Goal: Information Seeking & Learning: Check status

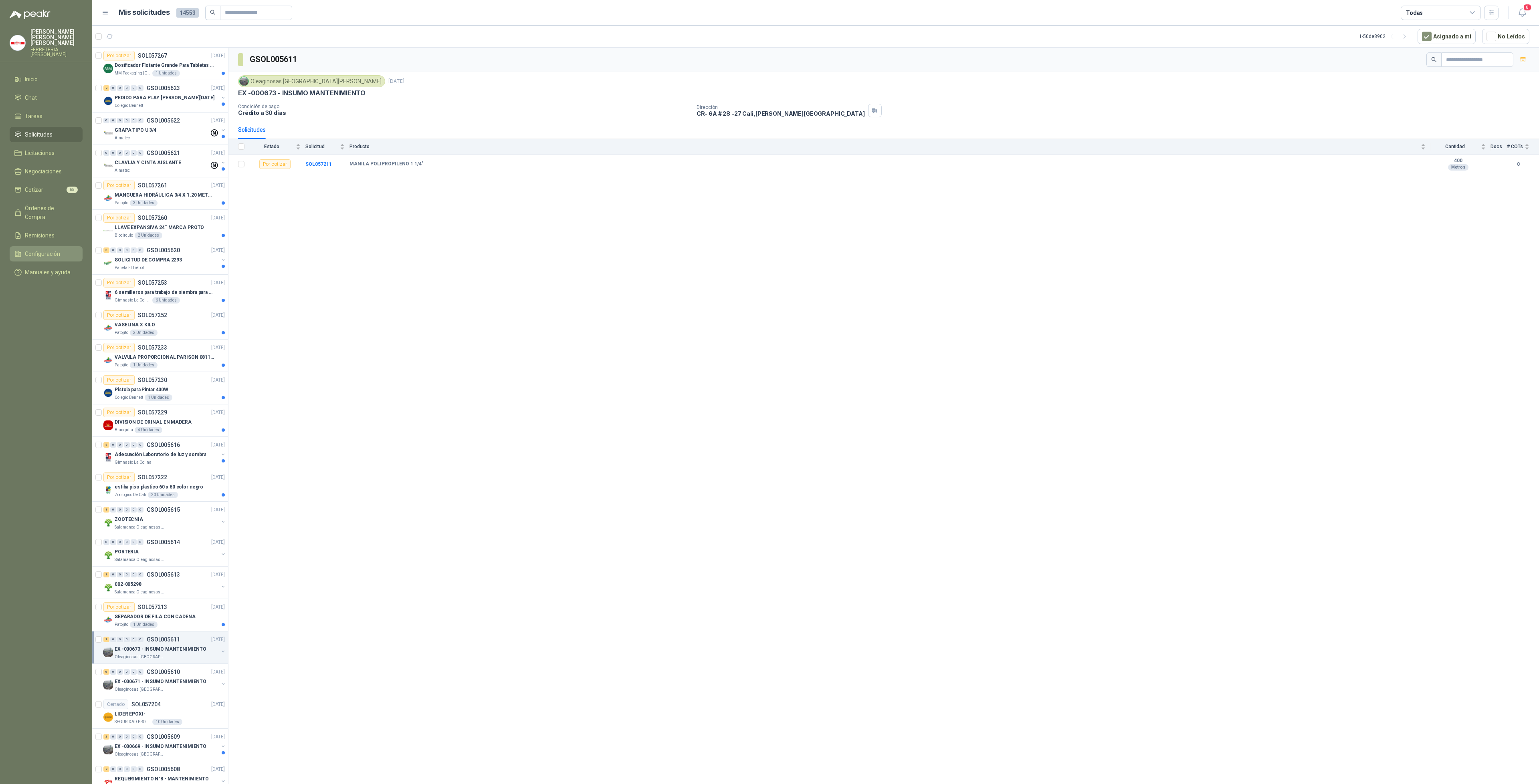
click at [54, 249] on span "Configuración" at bounding box center [42, 254] width 35 height 9
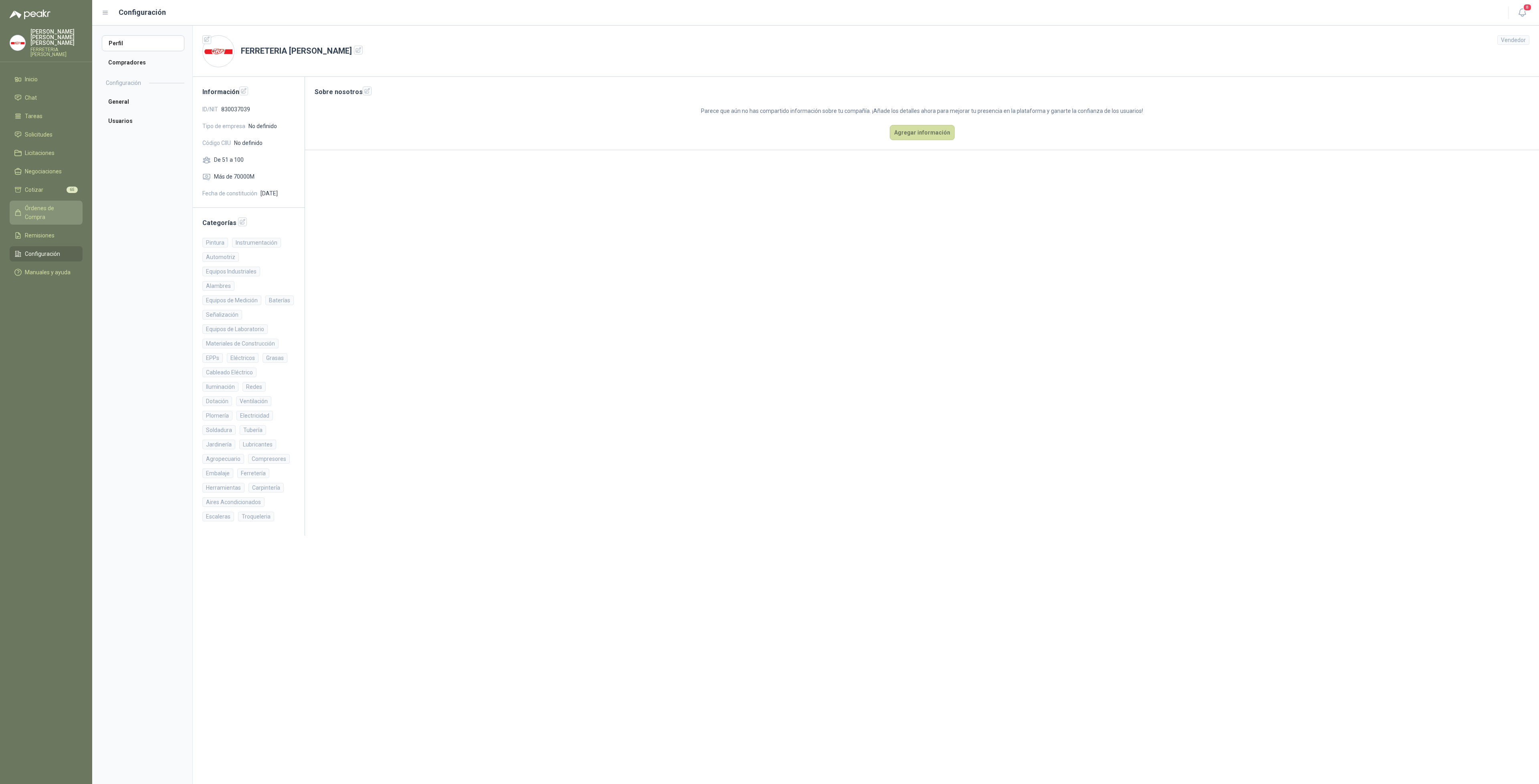
click at [57, 204] on span "Órdenes de Compra" at bounding box center [49, 213] width 50 height 18
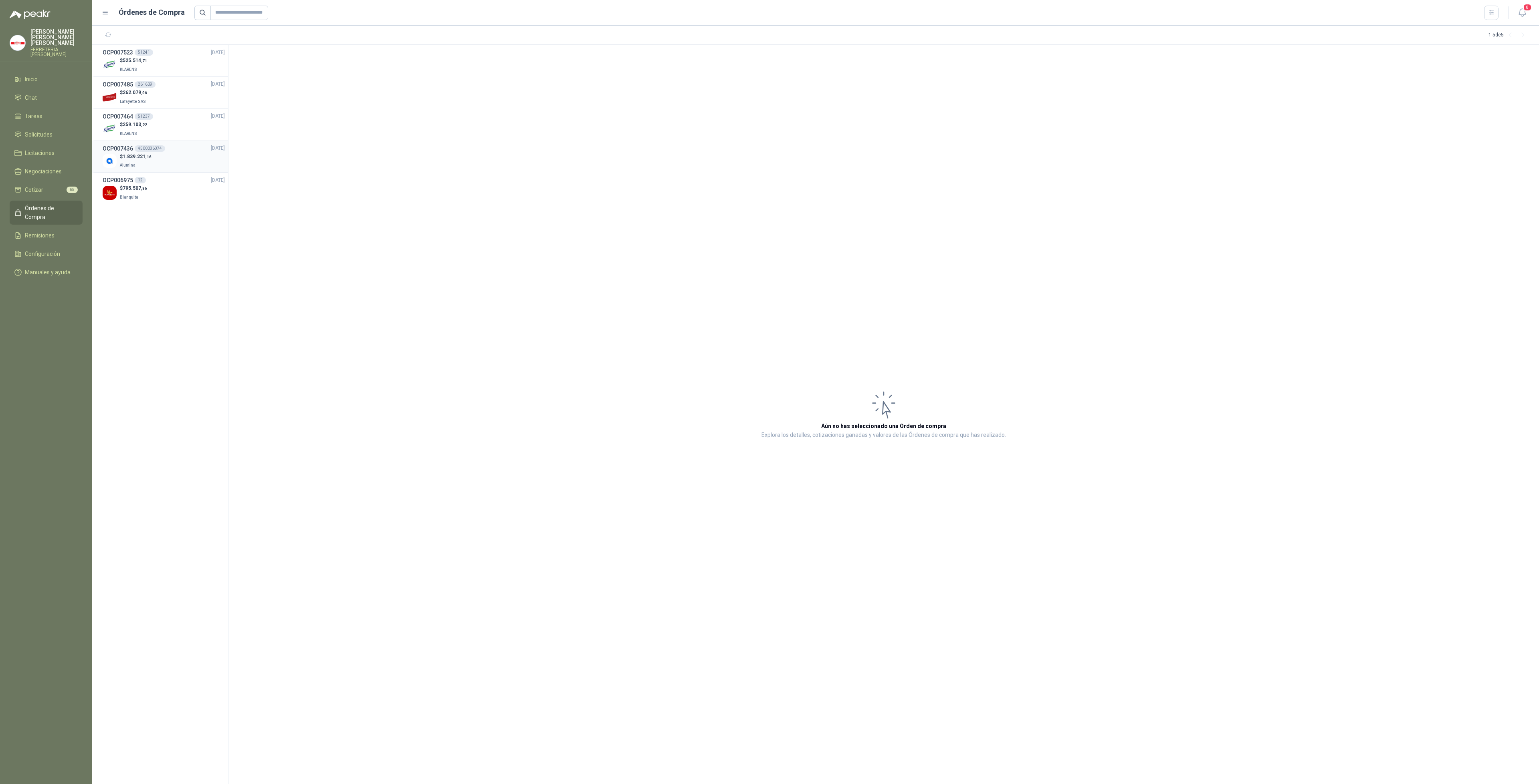
click at [177, 159] on div "$ 1.839.221 ,16 Alumina" at bounding box center [164, 161] width 123 height 16
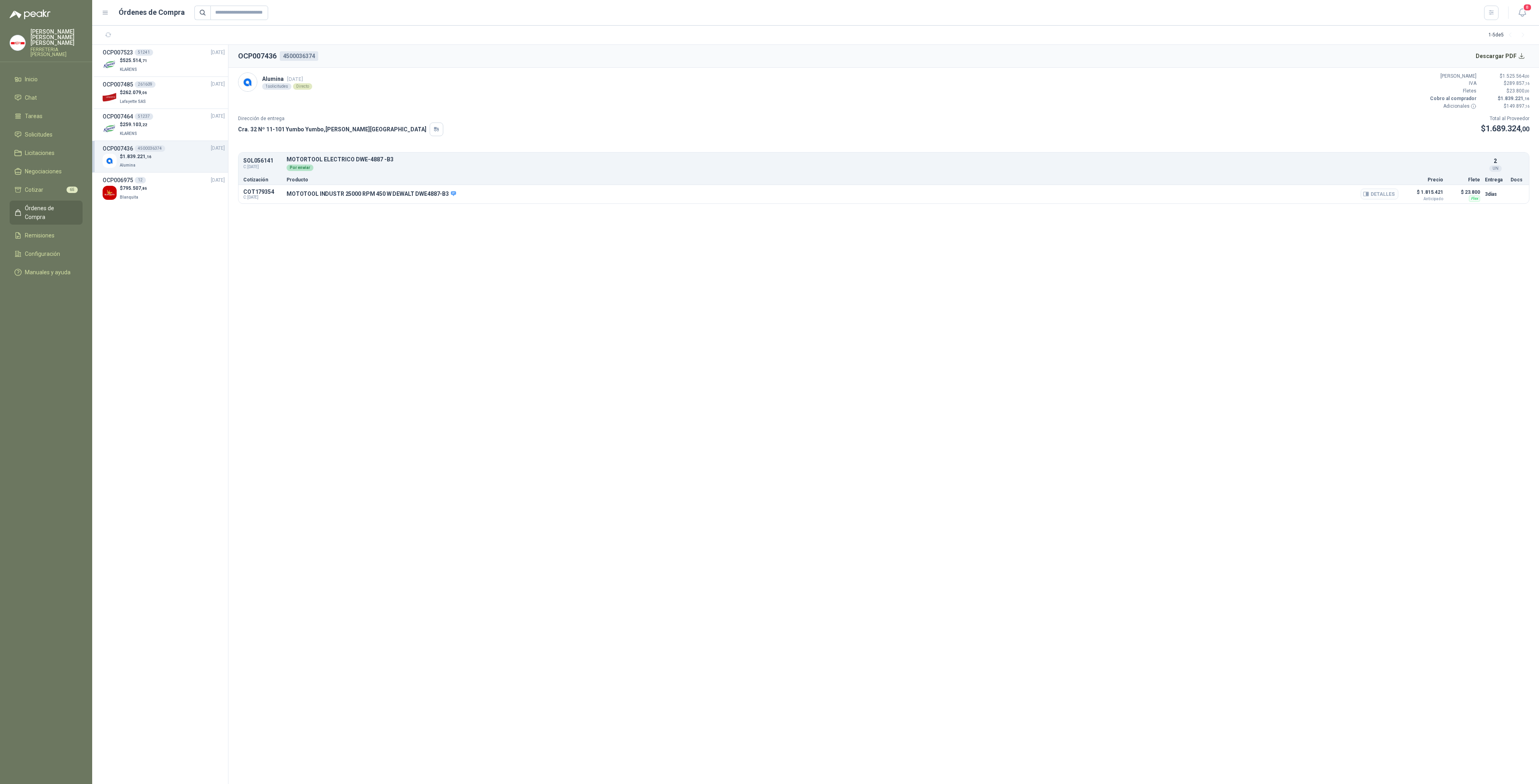
click at [1375, 194] on button "Detalles" at bounding box center [1379, 194] width 37 height 10
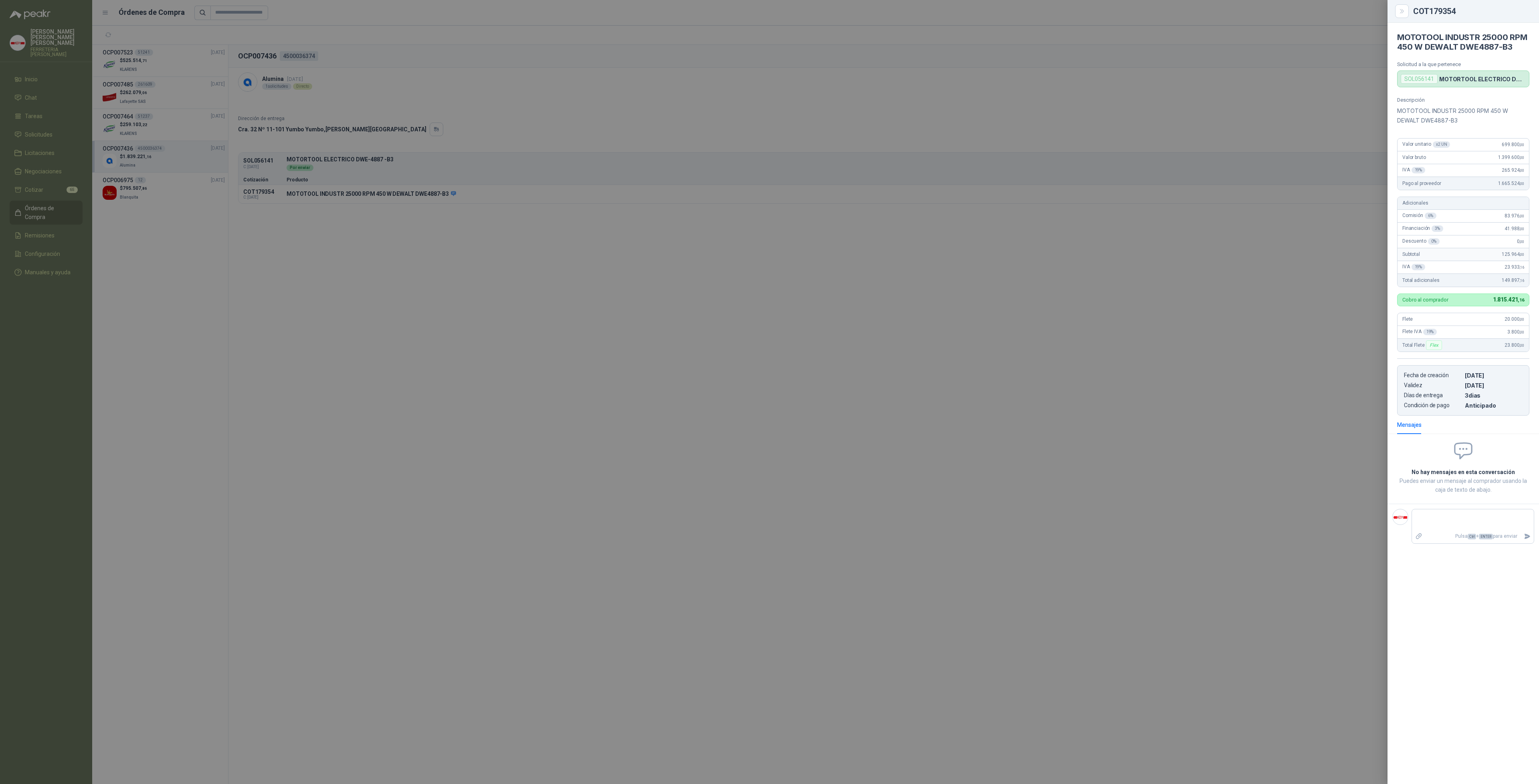
click at [382, 568] on div at bounding box center [770, 392] width 1539 height 784
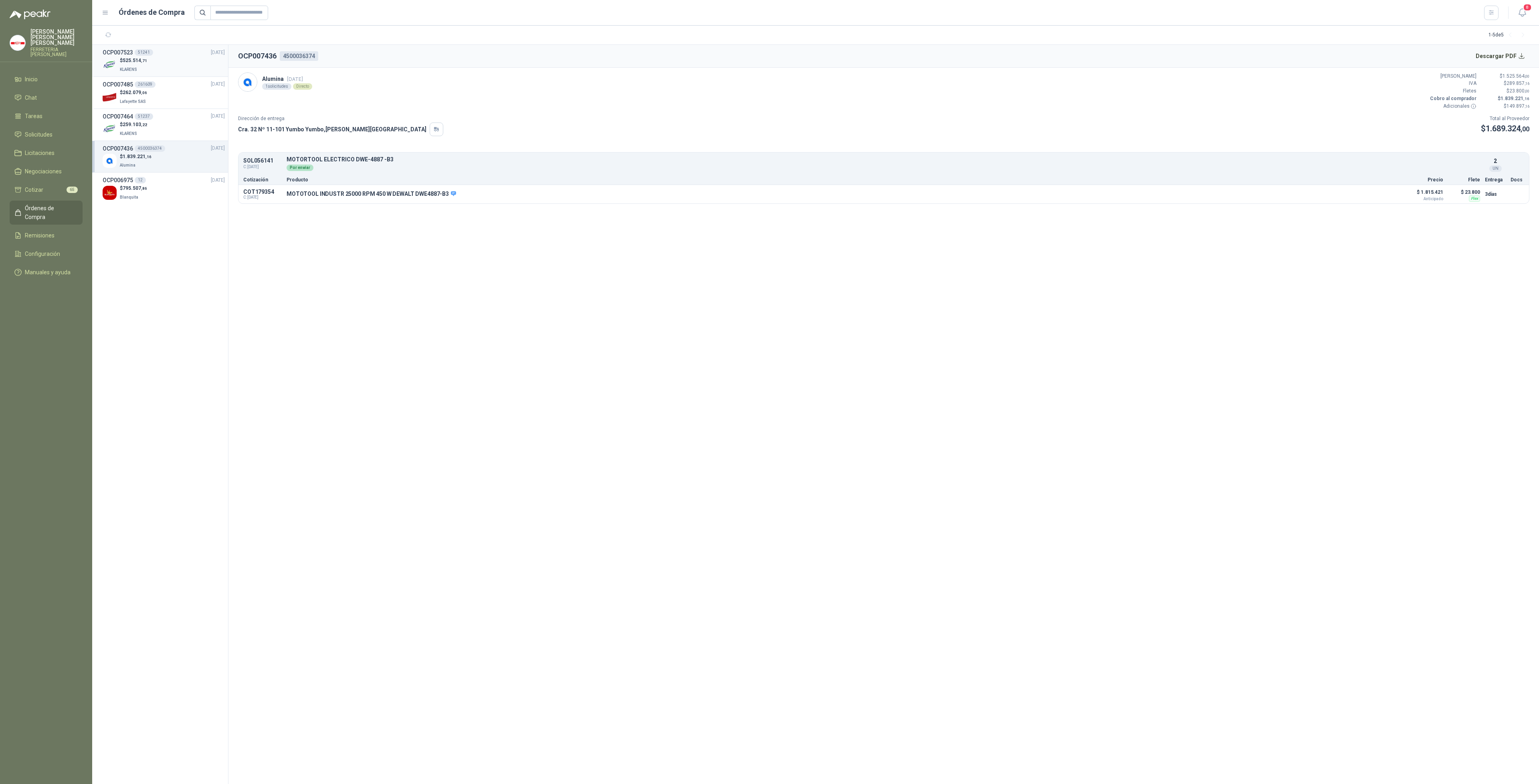
click at [158, 66] on div "$ 525.514 ,71 KLARENS" at bounding box center [164, 65] width 123 height 16
click at [1384, 196] on button "Detalles" at bounding box center [1379, 195] width 37 height 10
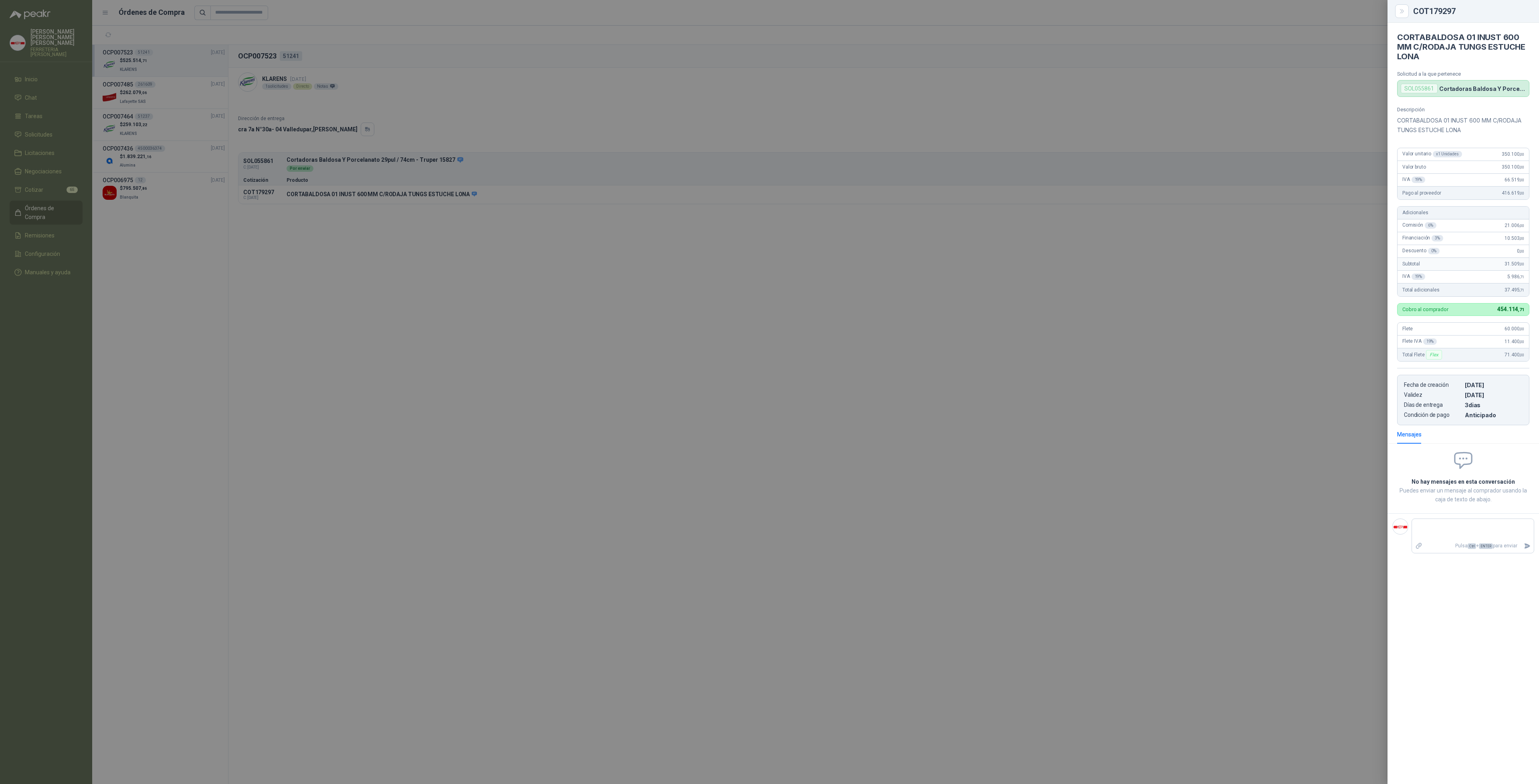
click at [1011, 244] on div at bounding box center [770, 392] width 1539 height 784
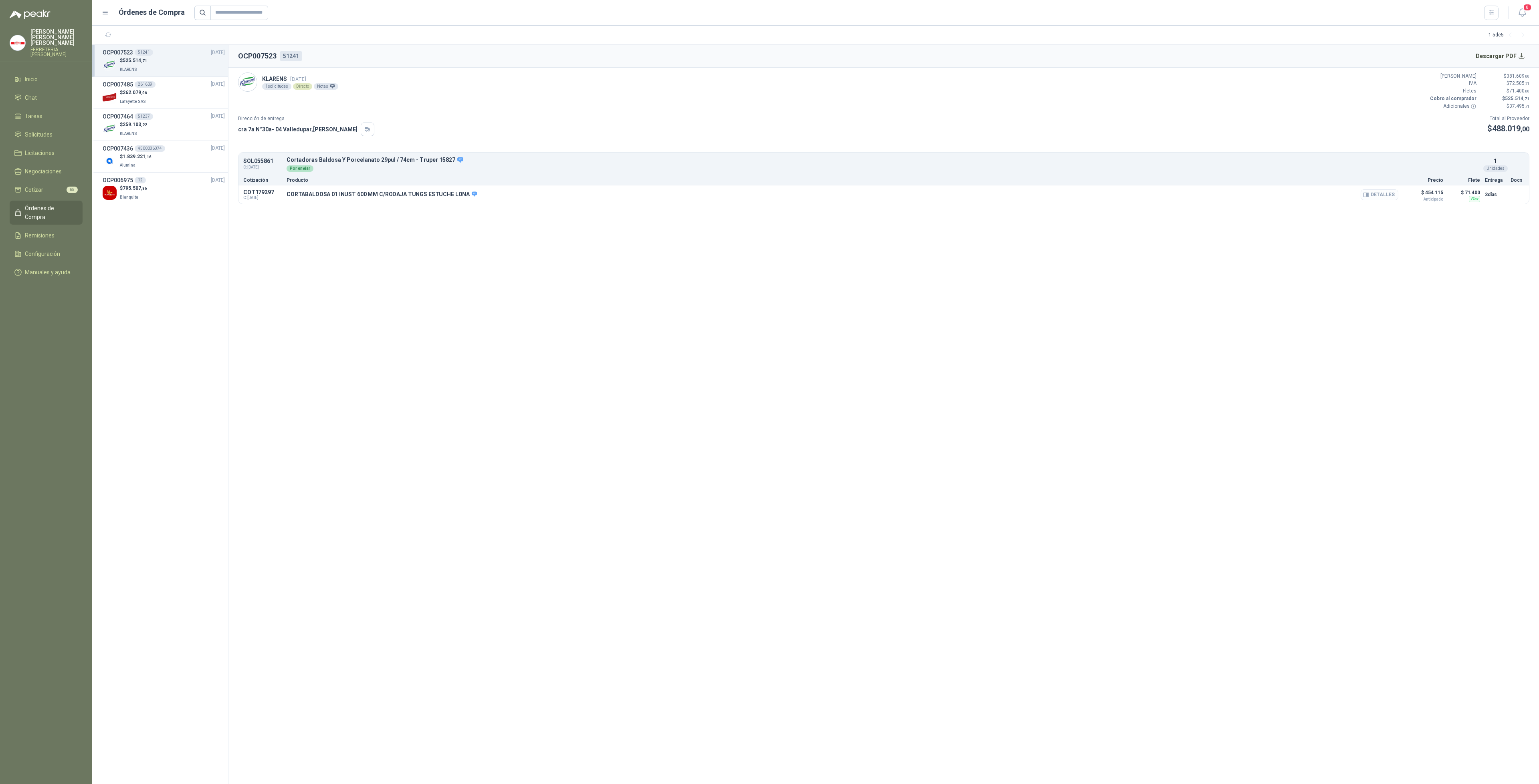
click at [1395, 190] on button "Detalles" at bounding box center [1379, 195] width 37 height 10
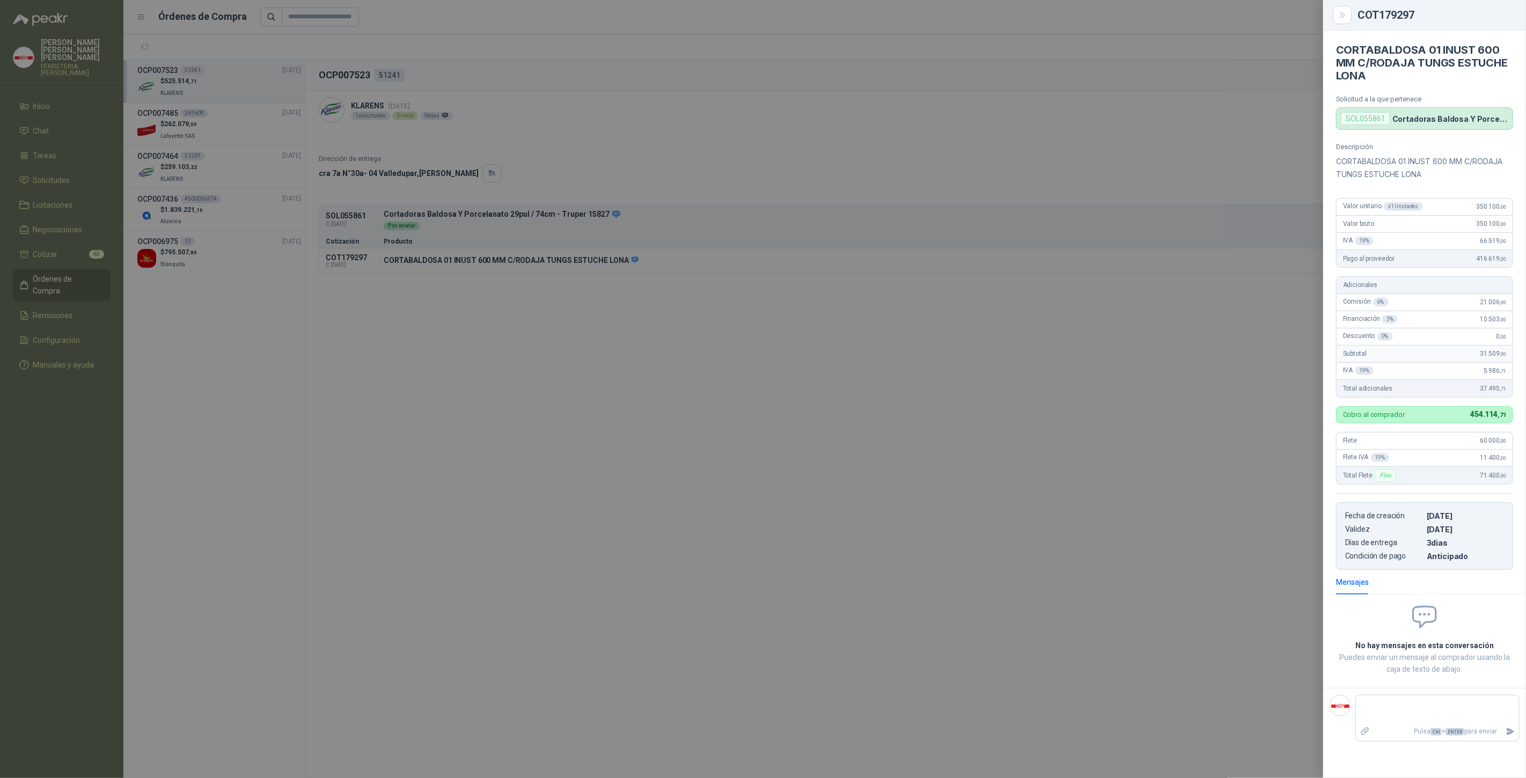
click at [1137, 264] on div at bounding box center [763, 389] width 1526 height 778
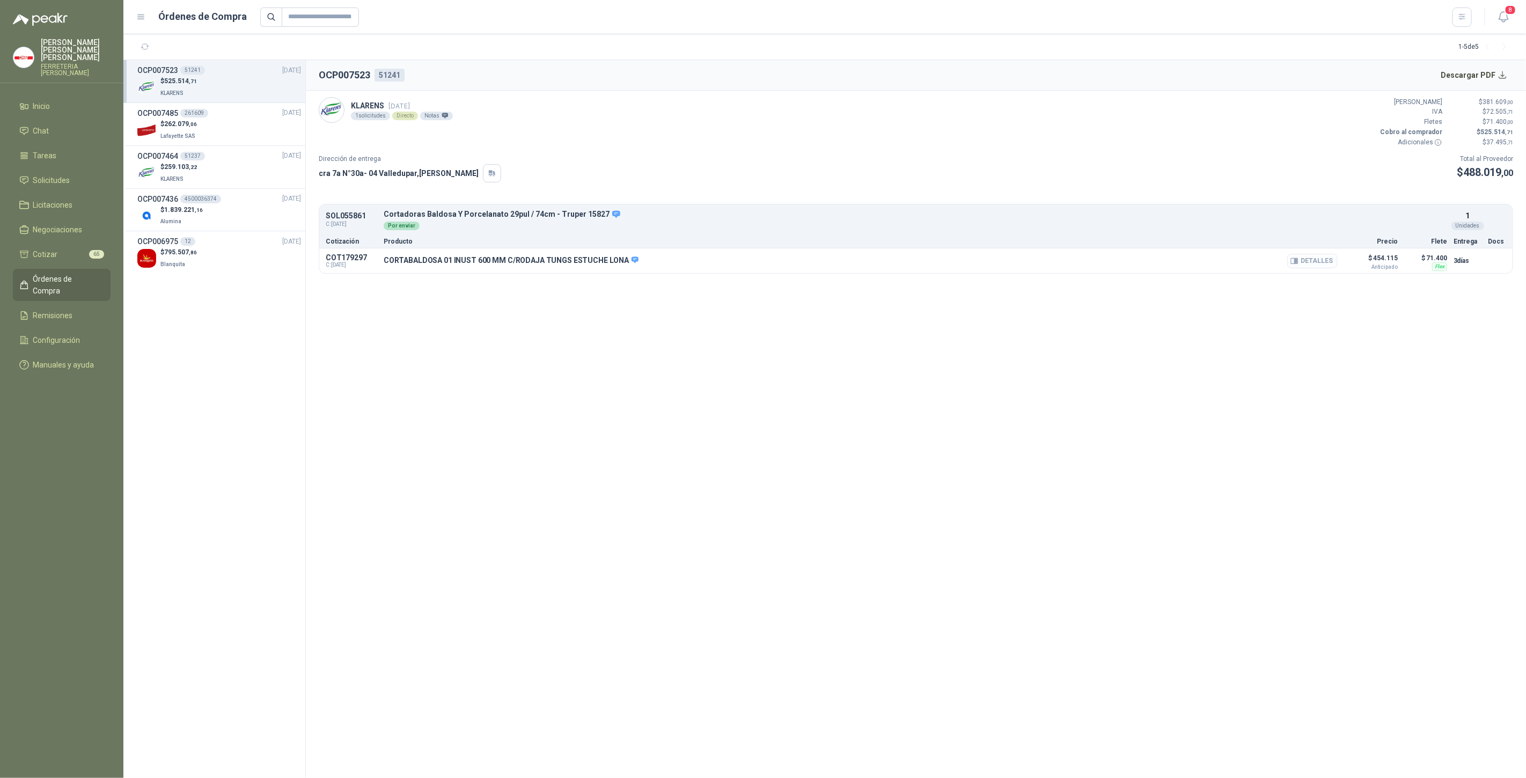
click at [1312, 258] on button "Detalles" at bounding box center [1312, 261] width 50 height 14
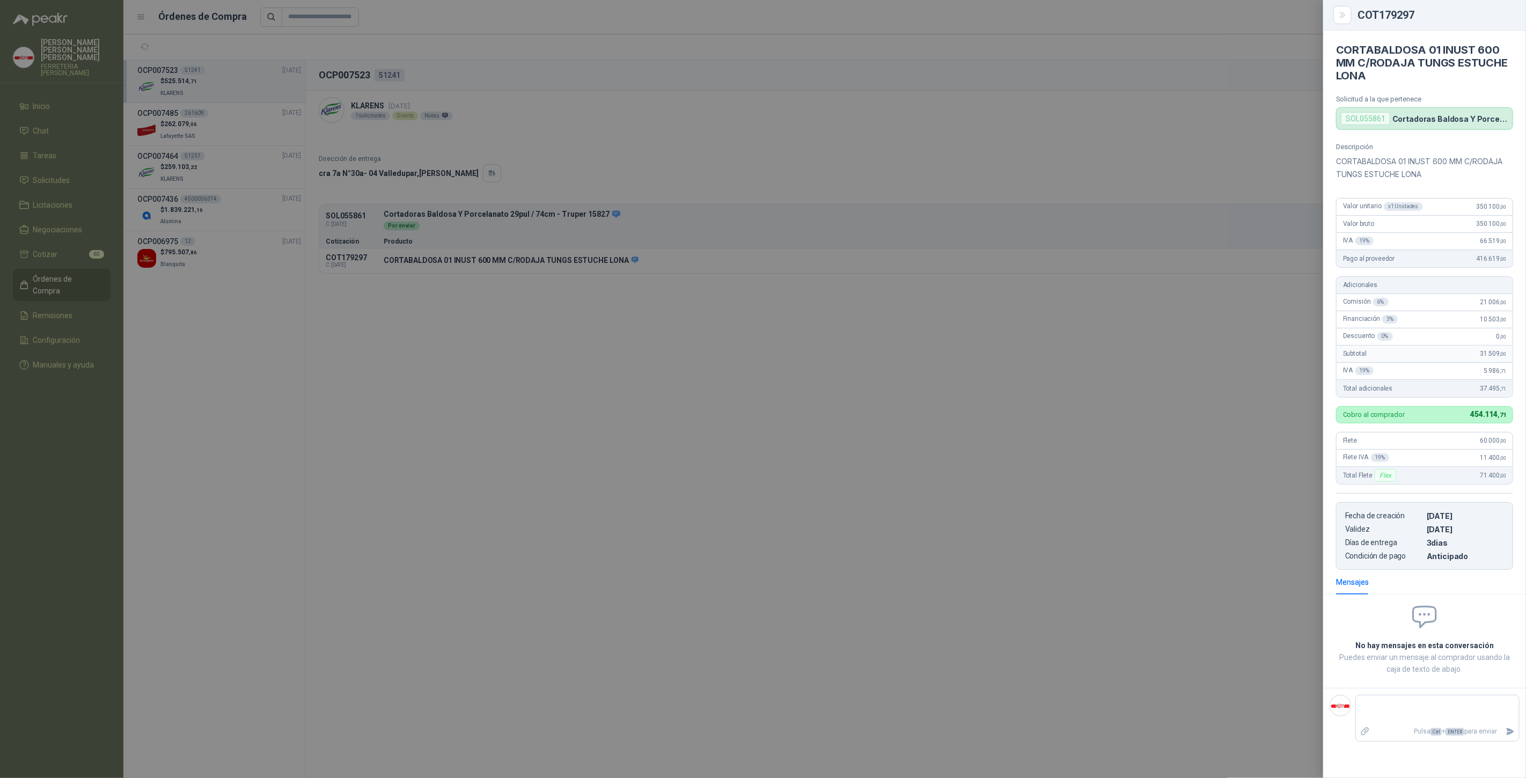
click at [581, 382] on div at bounding box center [763, 389] width 1526 height 778
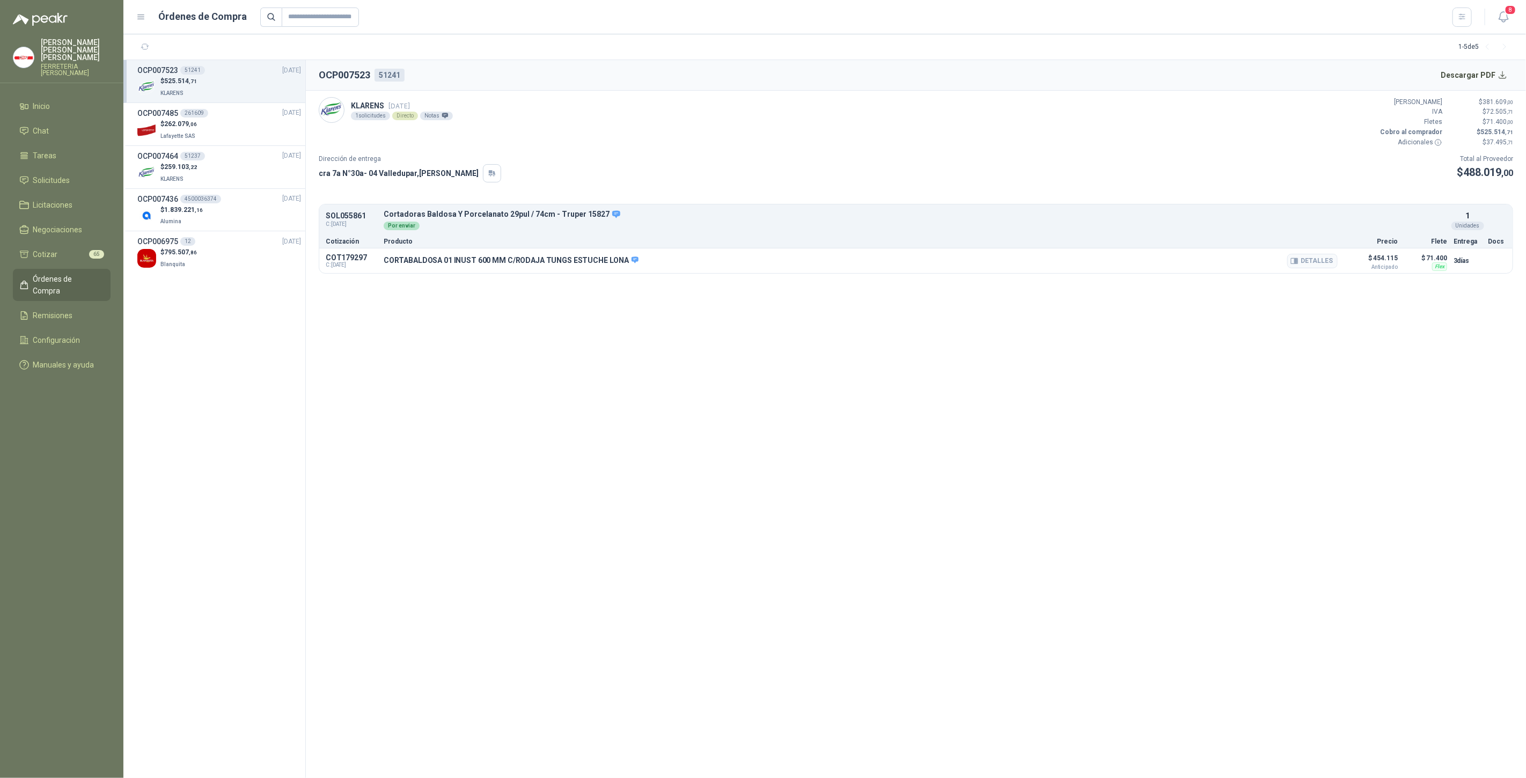
click at [1385, 265] on span "Anticipado" at bounding box center [1371, 266] width 54 height 5
click at [1318, 262] on button "Detalles" at bounding box center [1312, 261] width 50 height 14
click at [60, 252] on li "Cotizar 65" at bounding box center [61, 254] width 85 height 12
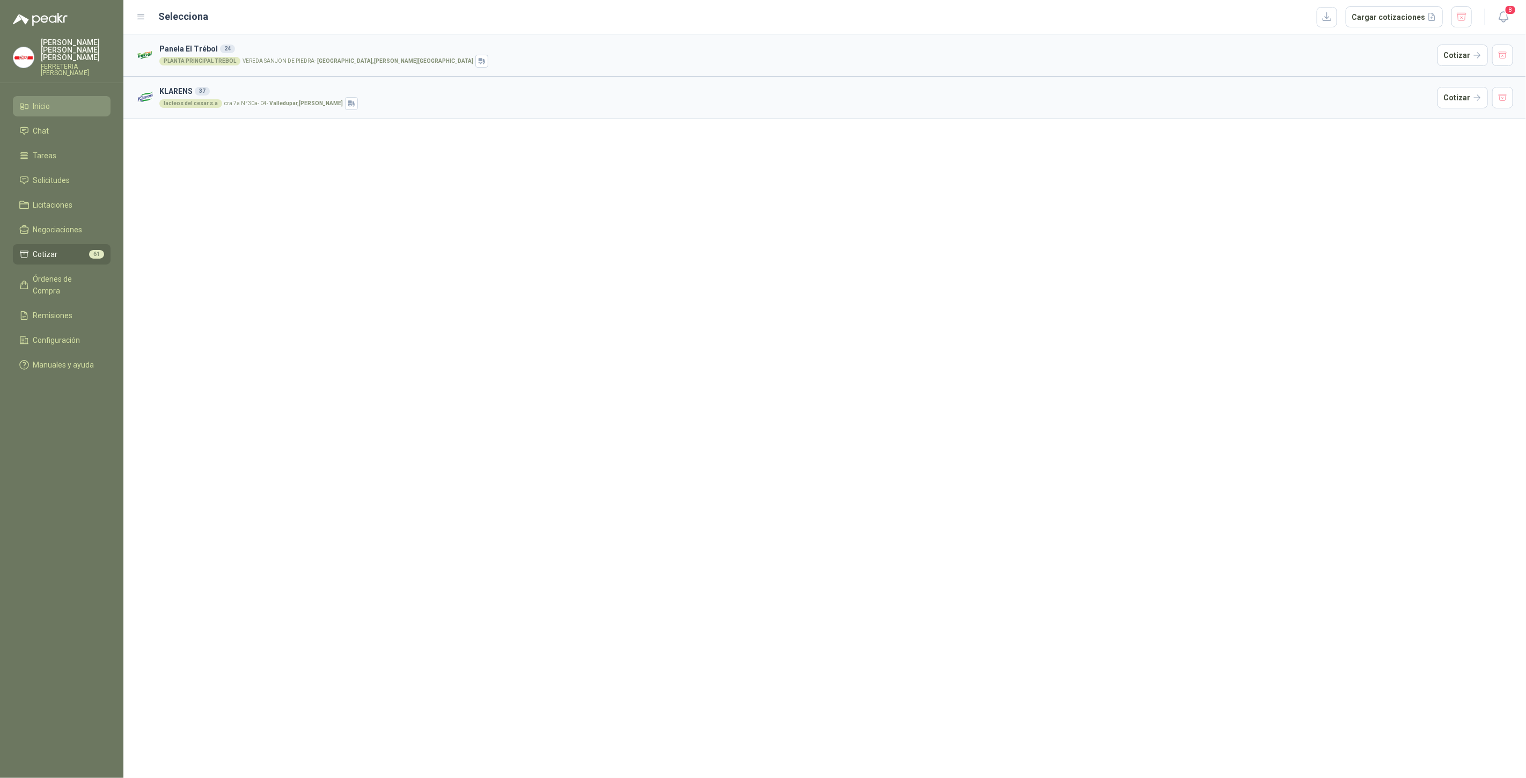
click at [65, 100] on li "Inicio" at bounding box center [61, 106] width 85 height 12
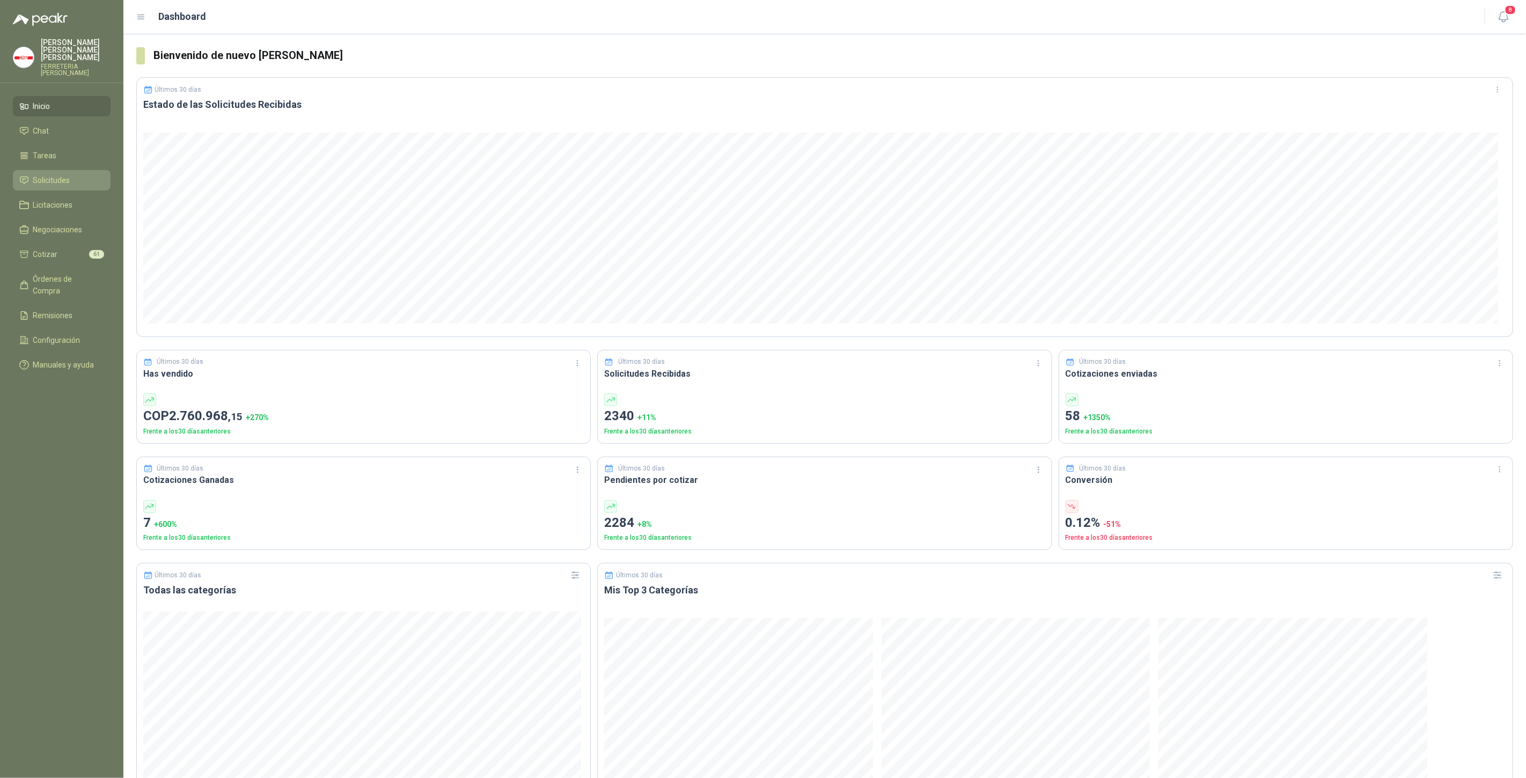
click at [86, 178] on li "Solicitudes" at bounding box center [61, 180] width 85 height 12
